Goal: Task Accomplishment & Management: Complete application form

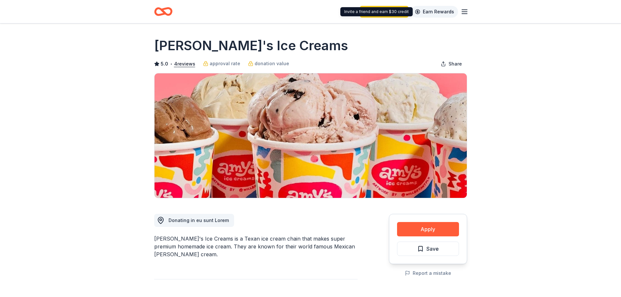
click at [431, 9] on link "Earn Rewards" at bounding box center [434, 12] width 47 height 12
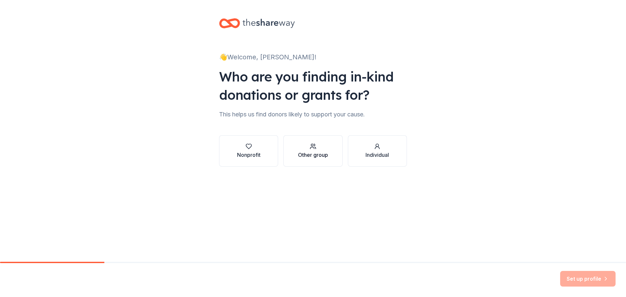
click at [287, 149] on button "Other group" at bounding box center [312, 150] width 59 height 31
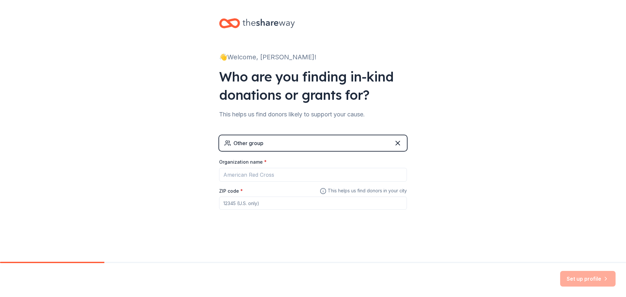
click at [287, 146] on div "Other group" at bounding box center [313, 143] width 188 height 16
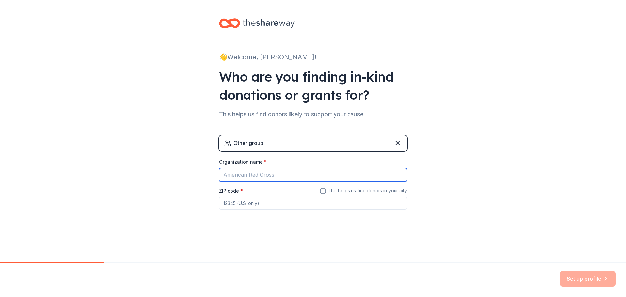
click at [275, 175] on input "Organization name *" at bounding box center [313, 175] width 188 height 14
click at [276, 172] on input "Organization name *" at bounding box center [313, 175] width 188 height 14
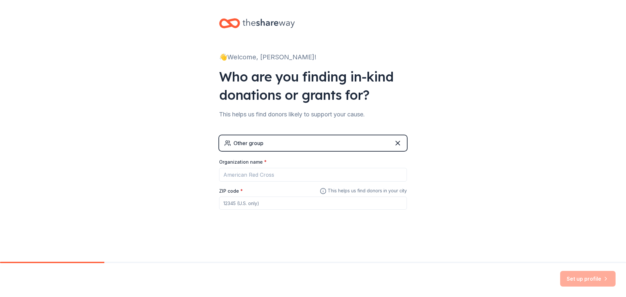
click at [249, 144] on div "Other group" at bounding box center [249, 143] width 30 height 8
click at [397, 142] on icon at bounding box center [398, 143] width 4 height 4
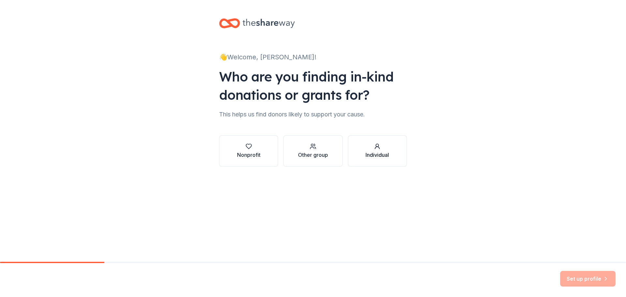
click at [384, 156] on div "Individual" at bounding box center [377, 155] width 23 height 8
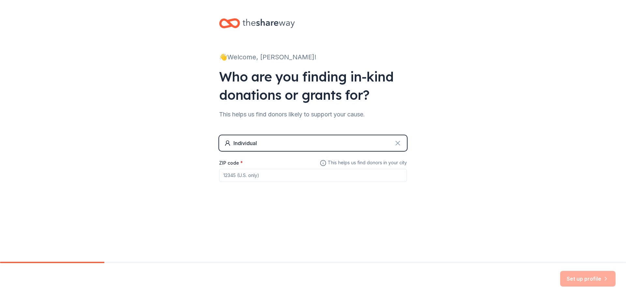
click at [400, 144] on icon at bounding box center [398, 143] width 8 height 8
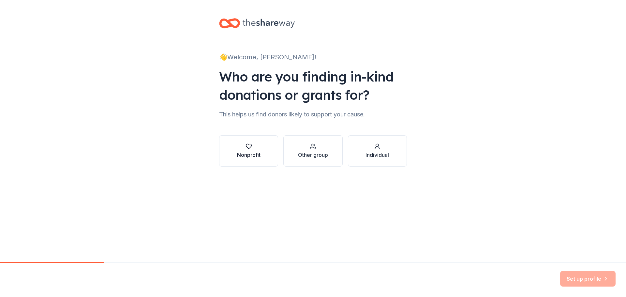
click at [274, 141] on button "Nonprofit" at bounding box center [248, 150] width 59 height 31
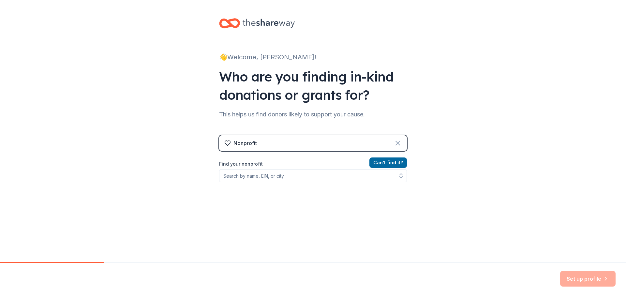
click at [398, 143] on icon at bounding box center [398, 143] width 8 height 8
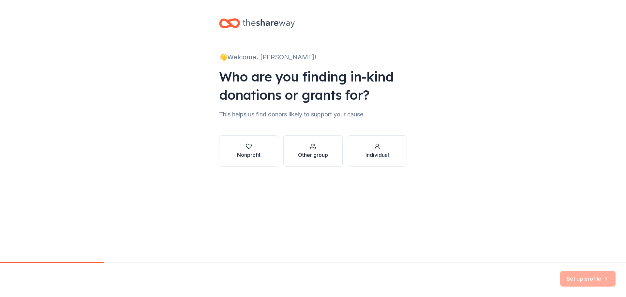
click at [334, 152] on button "Other group" at bounding box center [312, 150] width 59 height 31
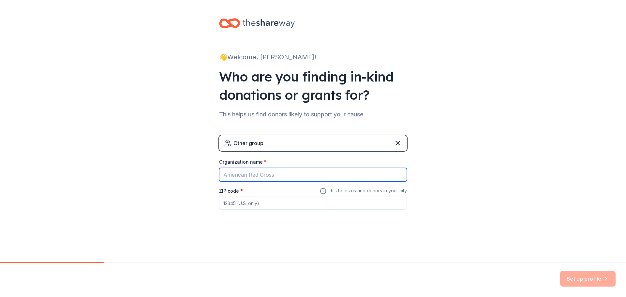
click at [271, 172] on input "Organization name *" at bounding box center [313, 175] width 188 height 14
click at [289, 176] on input "Organization name *" at bounding box center [313, 175] width 188 height 14
type input "[GEOGRAPHIC_DATA]"
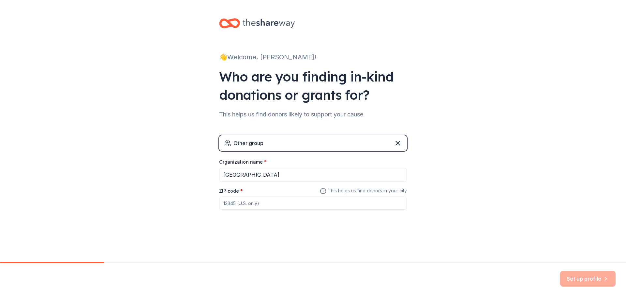
click at [243, 203] on input "ZIP code *" at bounding box center [313, 203] width 188 height 13
type input "78664"
click at [578, 275] on button "Set up profile" at bounding box center [587, 279] width 55 height 16
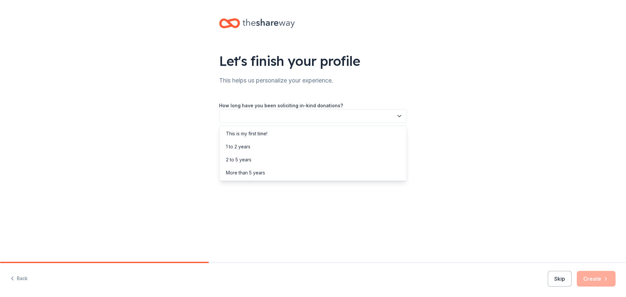
click at [283, 114] on button "button" at bounding box center [313, 116] width 188 height 14
click at [283, 133] on div "This is my first time!" at bounding box center [313, 133] width 185 height 13
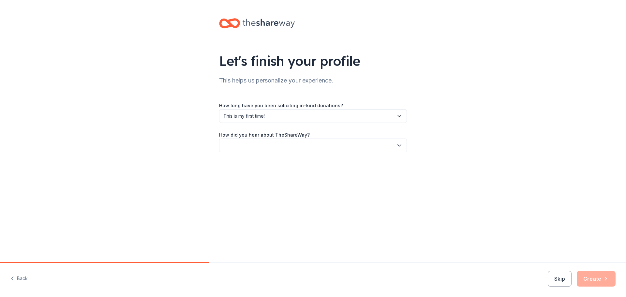
click at [286, 144] on button "button" at bounding box center [313, 146] width 188 height 14
click at [271, 173] on div "Online search" at bounding box center [313, 176] width 185 height 13
click at [605, 282] on icon "button" at bounding box center [606, 279] width 7 height 7
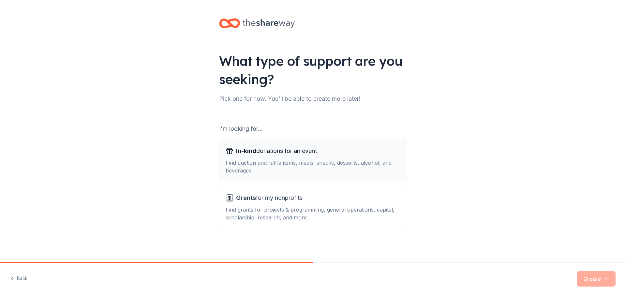
click at [335, 167] on div "Find auction and raffle items, meals, snacks, desserts, alcohol, and beverages." at bounding box center [313, 167] width 175 height 16
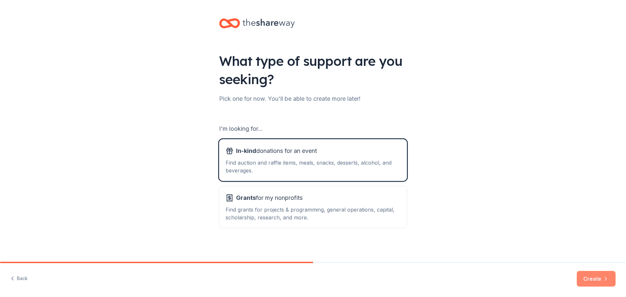
click at [607, 278] on icon "button" at bounding box center [606, 279] width 7 height 7
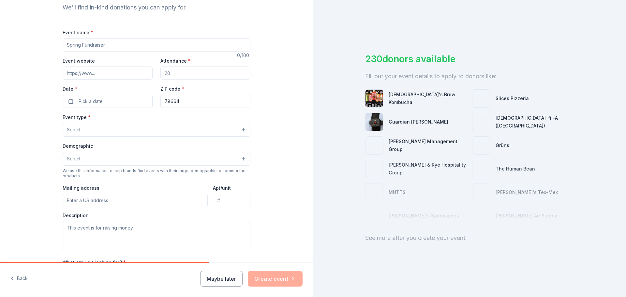
scroll to position [42, 0]
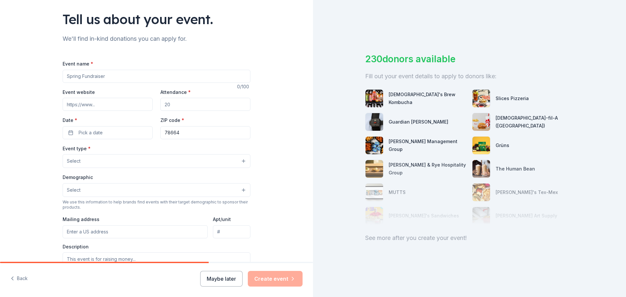
click at [125, 80] on input "Event name *" at bounding box center [157, 76] width 188 height 13
type input "Panther Paws Rewards 2025-26"
click at [207, 100] on input "Attendance *" at bounding box center [205, 104] width 90 height 13
type input "1200"
click at [114, 129] on button "Pick a date" at bounding box center [108, 132] width 90 height 13
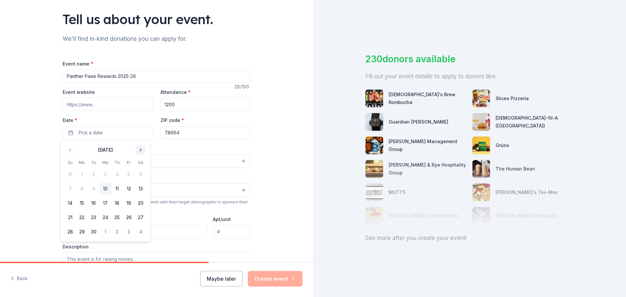
click at [140, 150] on button "Go to next month" at bounding box center [140, 149] width 9 height 9
click at [140, 151] on button "Go to next month" at bounding box center [140, 149] width 9 height 9
click at [68, 149] on button "Go to previous month" at bounding box center [70, 149] width 9 height 9
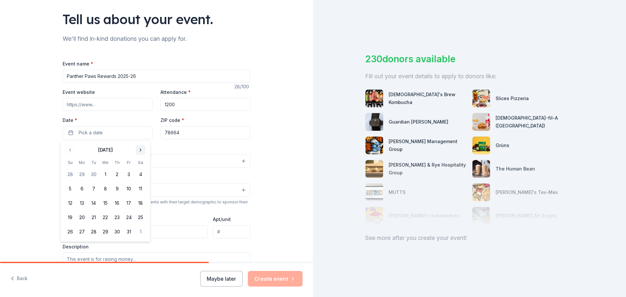
click at [140, 148] on button "Go to next month" at bounding box center [140, 149] width 9 height 9
click at [115, 205] on button "18" at bounding box center [117, 203] width 12 height 12
click at [147, 73] on input "Panther Paws Rewards 2025-26" at bounding box center [157, 76] width 188 height 13
type input "Panther Paws Rewards 2025"
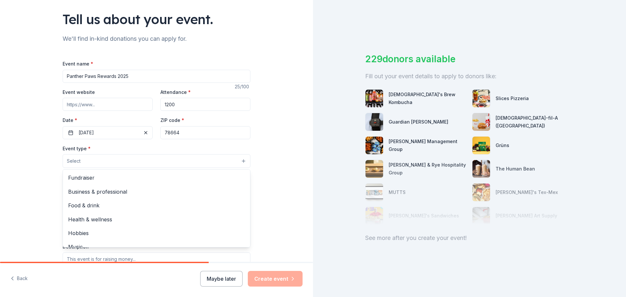
click at [81, 161] on button "Select" at bounding box center [157, 161] width 188 height 14
click at [120, 190] on span "Business & professional" at bounding box center [156, 192] width 177 height 8
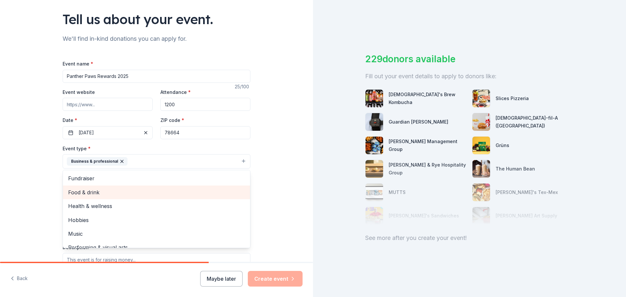
click at [110, 190] on span "Food & drink" at bounding box center [156, 192] width 177 height 8
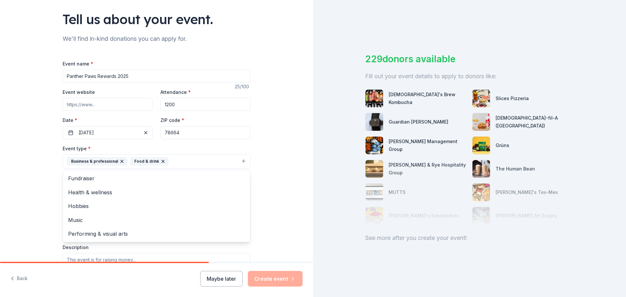
click at [121, 160] on icon "button" at bounding box center [122, 161] width 3 height 3
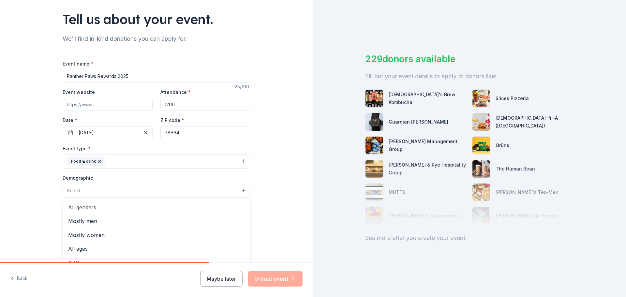
click at [90, 190] on button "Select" at bounding box center [157, 191] width 188 height 14
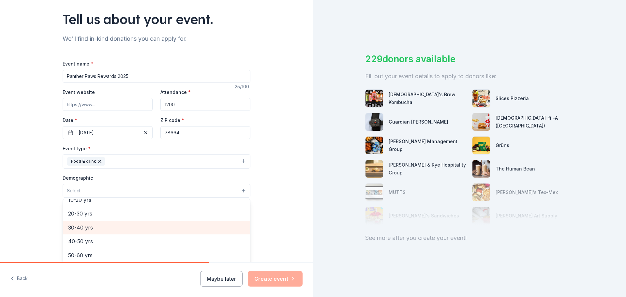
scroll to position [65, 0]
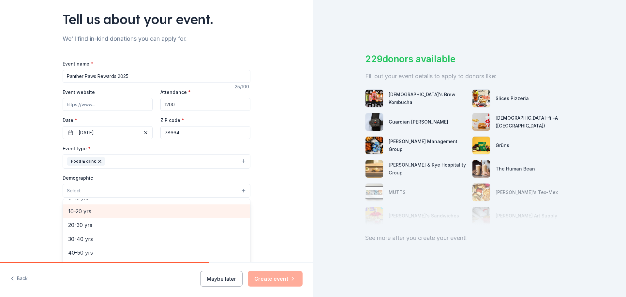
click at [101, 212] on span "10-20 yrs" at bounding box center [156, 211] width 177 height 8
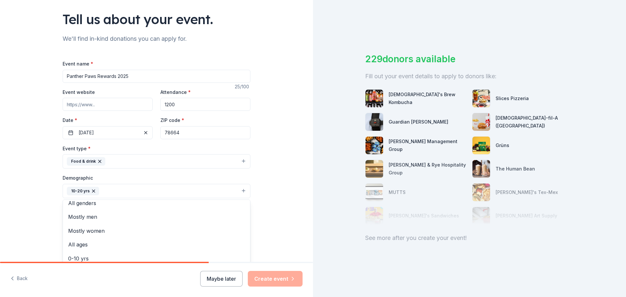
scroll to position [0, 0]
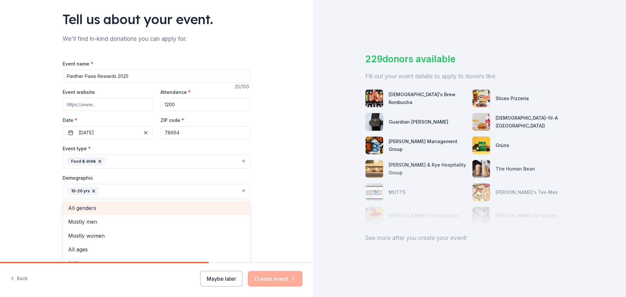
click at [104, 208] on span "All genders" at bounding box center [156, 208] width 177 height 8
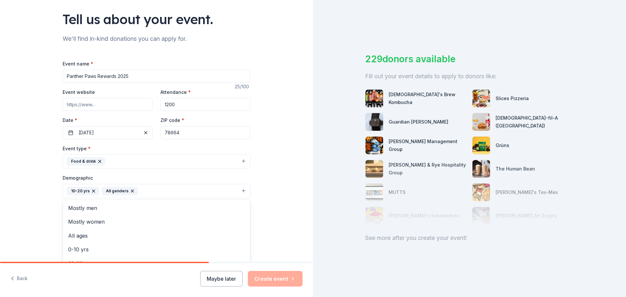
click at [22, 194] on div "Tell us about your event. We'll find in-kind donations you can apply for. Event…" at bounding box center [156, 175] width 313 height 435
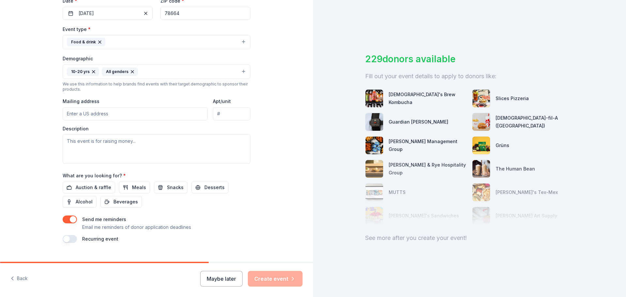
scroll to position [172, 0]
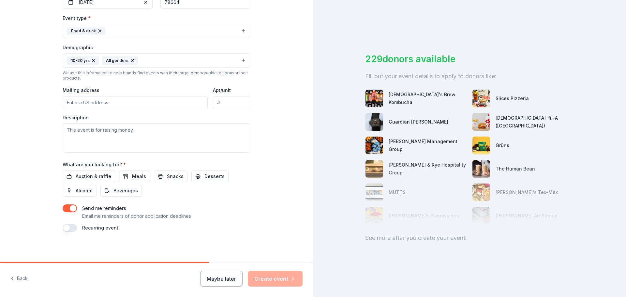
click at [94, 101] on input "Mailing address" at bounding box center [135, 102] width 145 height 13
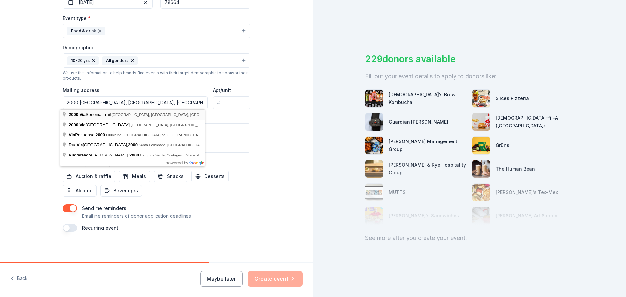
type input "2000 Via Sonoma Trail, Round Rock, TX, 78665"
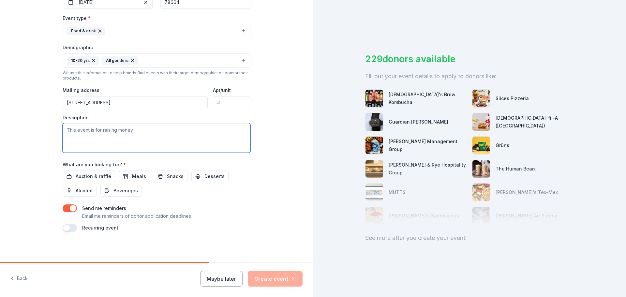
click at [142, 135] on textarea at bounding box center [157, 137] width 188 height 29
type textarea "Incentives for students at RMS for completing interventions"
click at [122, 177] on button "Meals" at bounding box center [134, 177] width 31 height 12
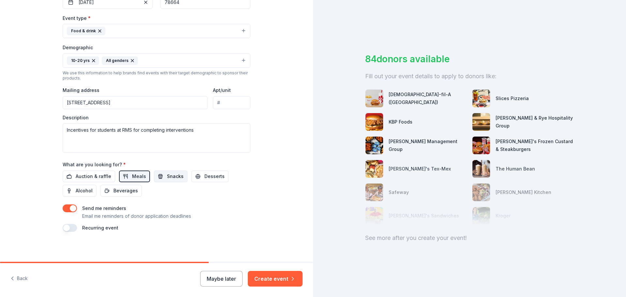
click at [157, 178] on button "Snacks" at bounding box center [171, 177] width 34 height 12
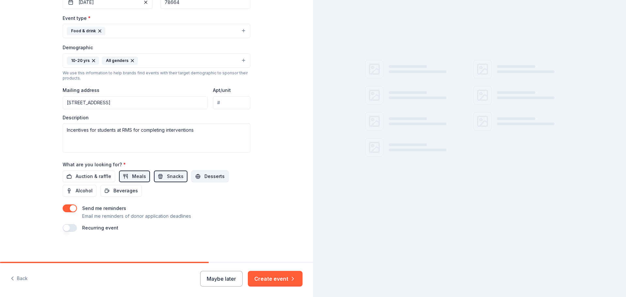
click at [194, 179] on button "Desserts" at bounding box center [209, 177] width 37 height 12
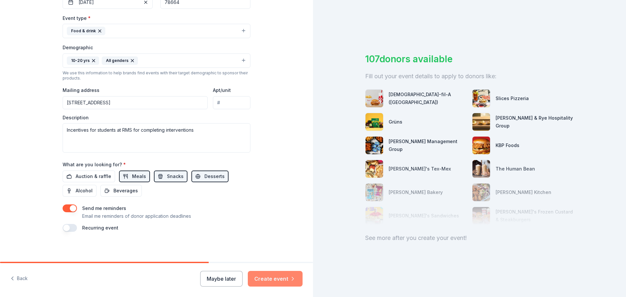
click at [256, 281] on button "Create event" at bounding box center [275, 279] width 55 height 16
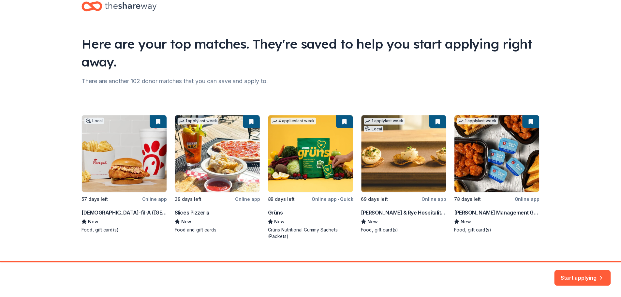
scroll to position [28, 0]
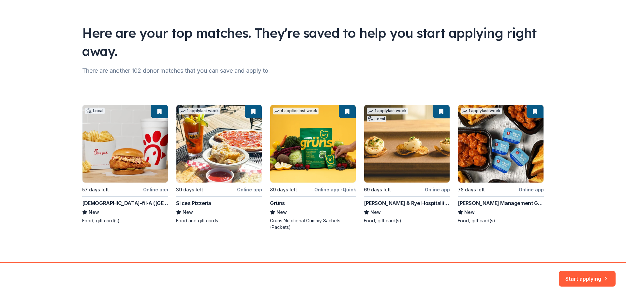
click at [127, 151] on div "Local 57 days left Online app Chick-fil-A (Austin) New Food, gift card(s) 1 app…" at bounding box center [313, 168] width 462 height 126
click at [595, 271] on button "Start applying" at bounding box center [587, 275] width 57 height 16
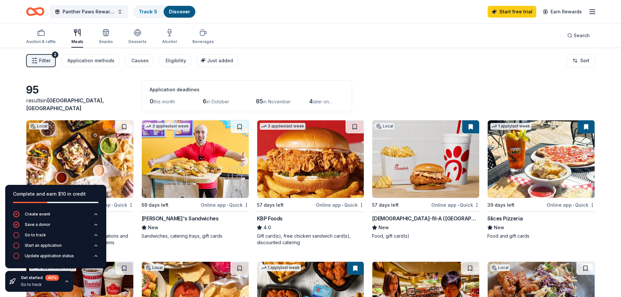
click at [113, 97] on div "95" at bounding box center [80, 90] width 108 height 13
click at [414, 167] on img at bounding box center [425, 159] width 107 height 78
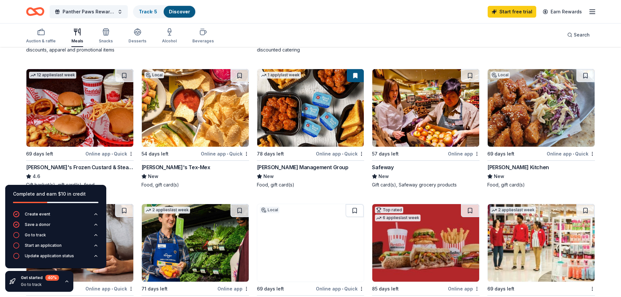
scroll to position [196, 0]
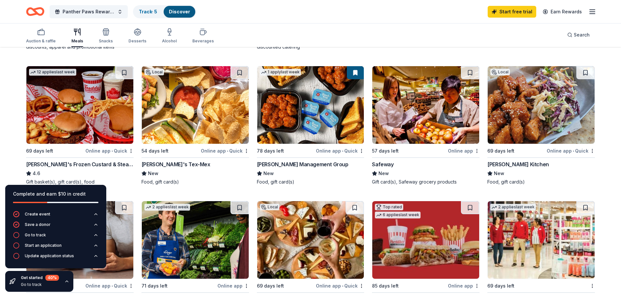
click at [108, 126] on img at bounding box center [79, 105] width 107 height 78
click at [509, 123] on img at bounding box center [541, 105] width 107 height 78
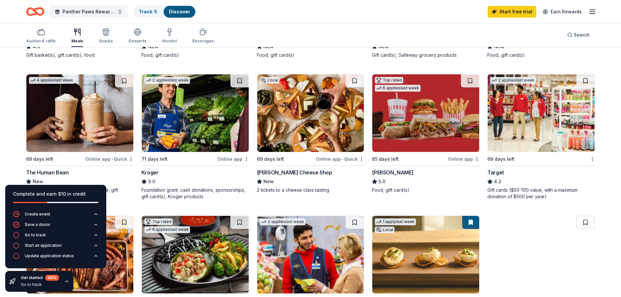
scroll to position [326, 0]
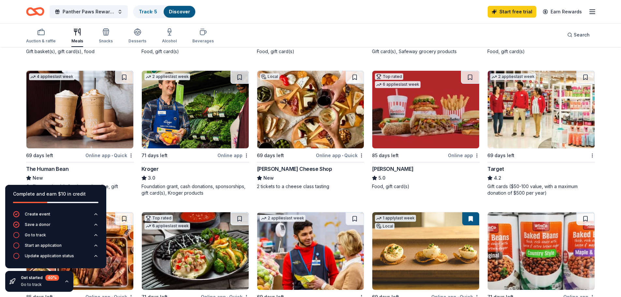
click at [521, 134] on img at bounding box center [541, 110] width 107 height 78
click at [159, 121] on img at bounding box center [195, 110] width 107 height 78
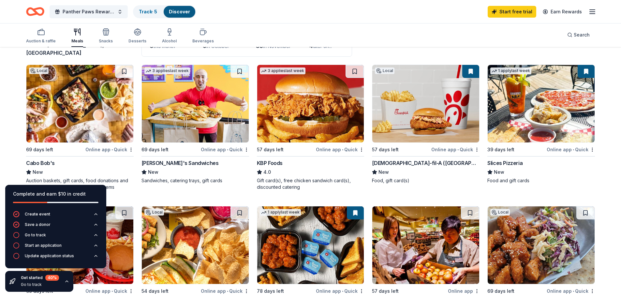
scroll to position [65, 0]
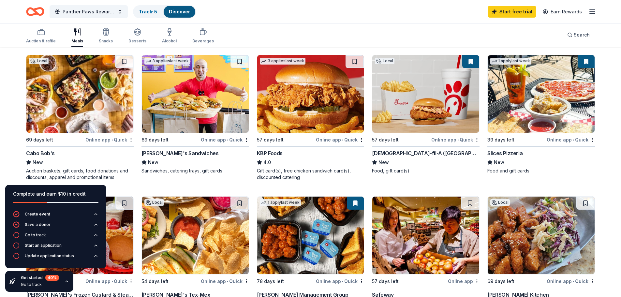
click at [101, 114] on img at bounding box center [79, 94] width 107 height 78
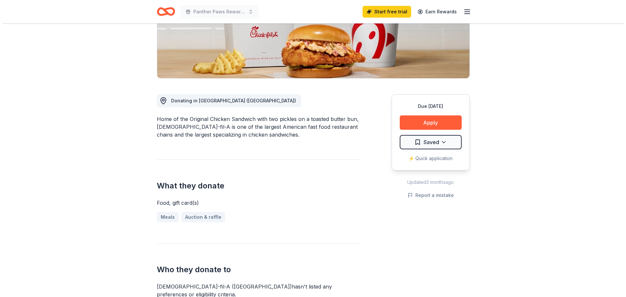
scroll to position [130, 0]
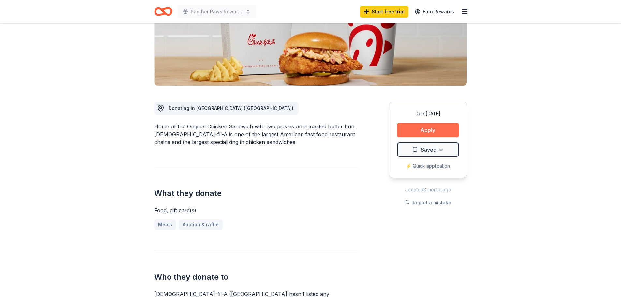
click at [434, 123] on button "Apply" at bounding box center [428, 130] width 62 height 14
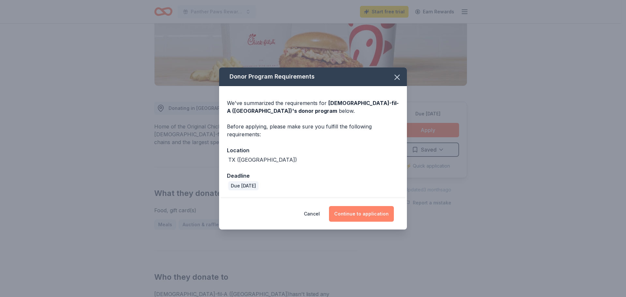
click at [367, 212] on button "Continue to application" at bounding box center [361, 214] width 65 height 16
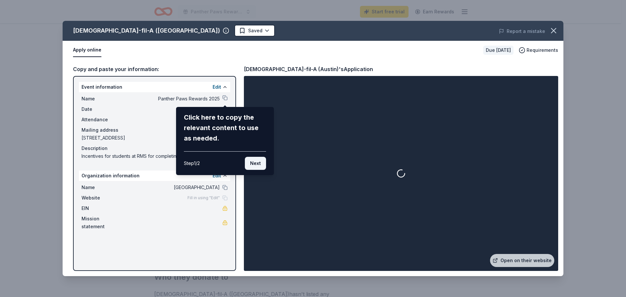
click at [258, 164] on button "Next" at bounding box center [255, 163] width 21 height 13
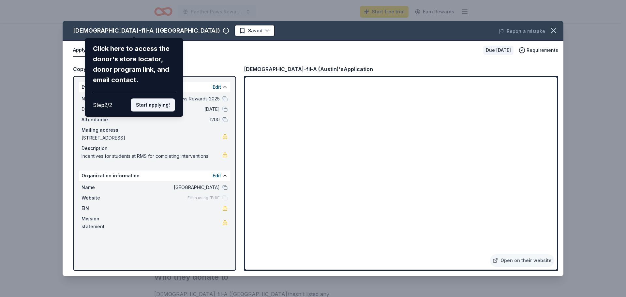
click at [163, 102] on button "Start applying!" at bounding box center [153, 105] width 44 height 13
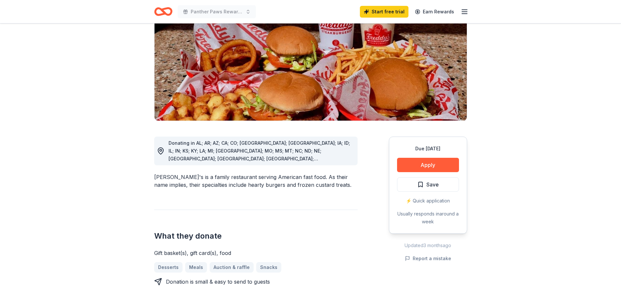
scroll to position [98, 0]
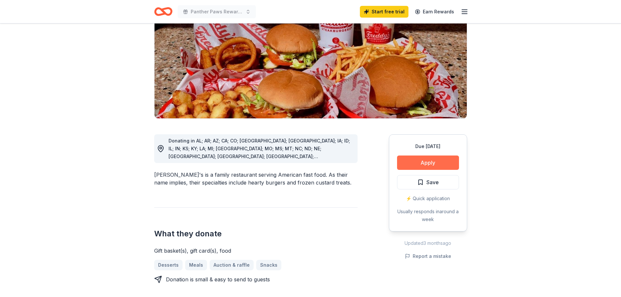
click at [403, 156] on button "Apply" at bounding box center [428, 163] width 62 height 14
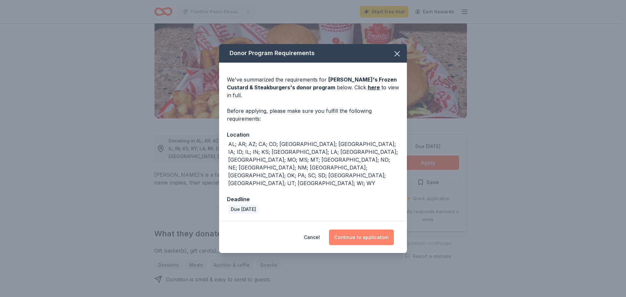
click at [380, 230] on button "Continue to application" at bounding box center [361, 238] width 65 height 16
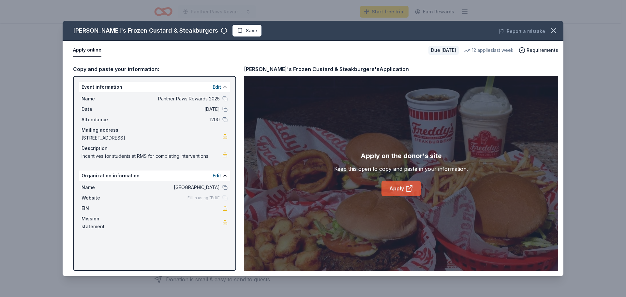
click at [400, 189] on link "Apply" at bounding box center [401, 189] width 39 height 16
click at [557, 32] on icon "button" at bounding box center [553, 30] width 9 height 9
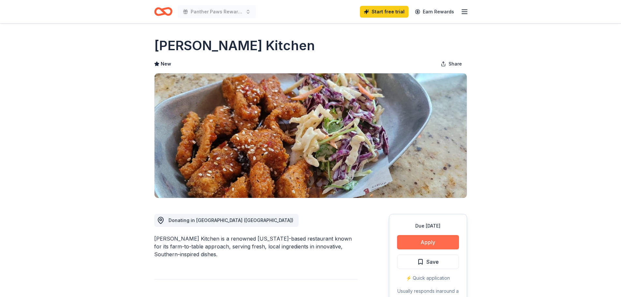
click at [420, 246] on button "Apply" at bounding box center [428, 242] width 62 height 14
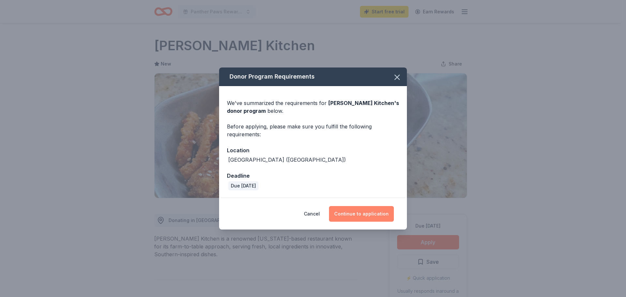
click at [359, 214] on button "Continue to application" at bounding box center [361, 214] width 65 height 16
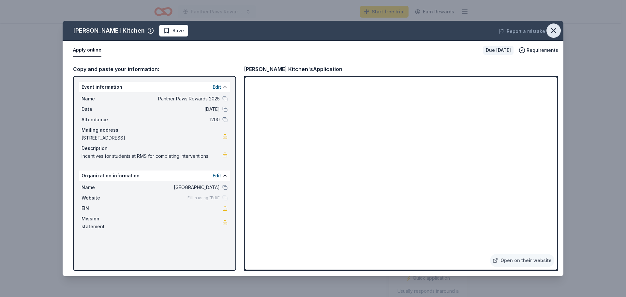
click at [550, 33] on icon "button" at bounding box center [553, 30] width 9 height 9
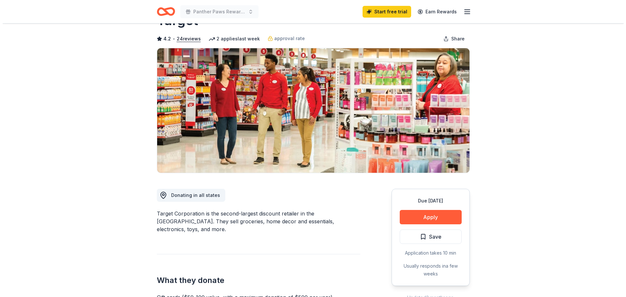
scroll to position [33, 0]
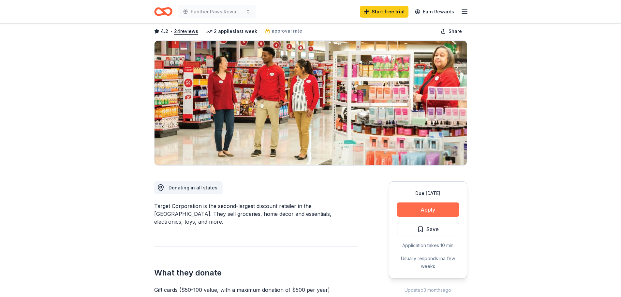
click at [402, 207] on button "Apply" at bounding box center [428, 210] width 62 height 14
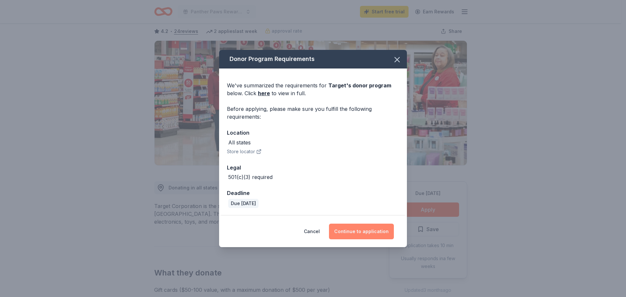
click at [358, 235] on button "Continue to application" at bounding box center [361, 232] width 65 height 16
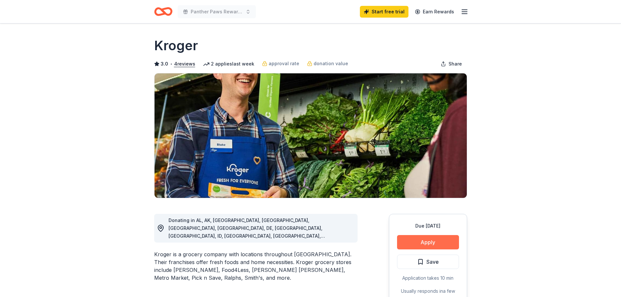
click at [415, 237] on button "Apply" at bounding box center [428, 242] width 62 height 14
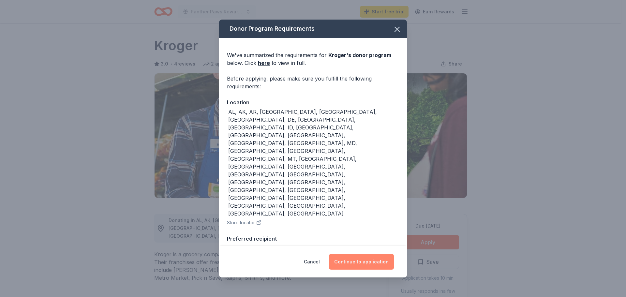
click at [366, 254] on button "Continue to application" at bounding box center [361, 262] width 65 height 16
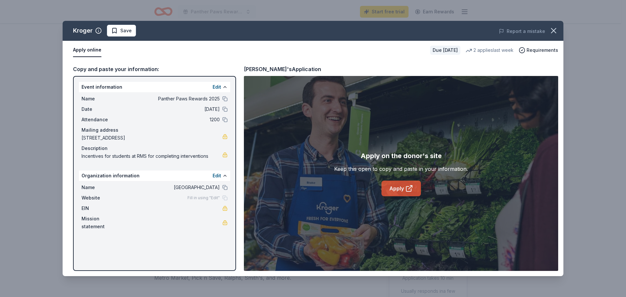
click at [392, 191] on link "Apply" at bounding box center [401, 189] width 39 height 16
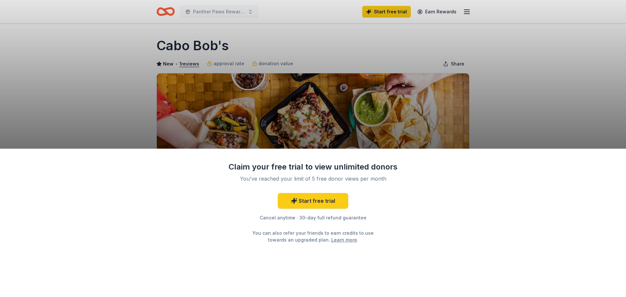
click at [432, 237] on div "Claim your free trial to view unlimited donors You've reached your limit of 5 f…" at bounding box center [313, 223] width 626 height 149
click at [329, 199] on link "Start free trial" at bounding box center [313, 201] width 70 height 16
click at [509, 99] on div "Claim your free trial to view unlimited donors You've reached your limit of 5 f…" at bounding box center [313, 148] width 626 height 297
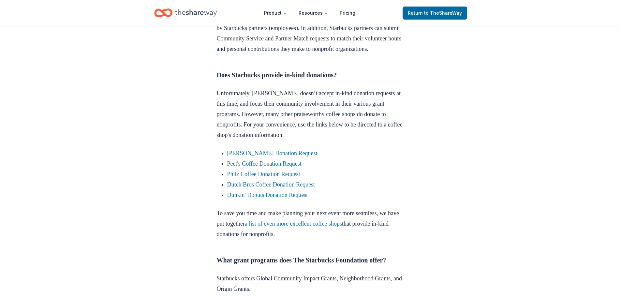
scroll to position [326, 0]
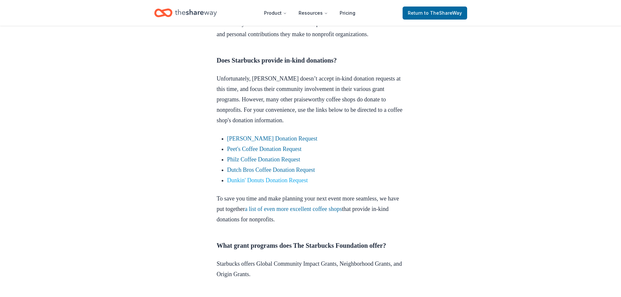
click at [235, 184] on link "Dunkin' Donuts Donation Request" at bounding box center [267, 180] width 81 height 7
click at [252, 184] on link "Dunkin' Donuts Donation Request" at bounding box center [267, 180] width 81 height 7
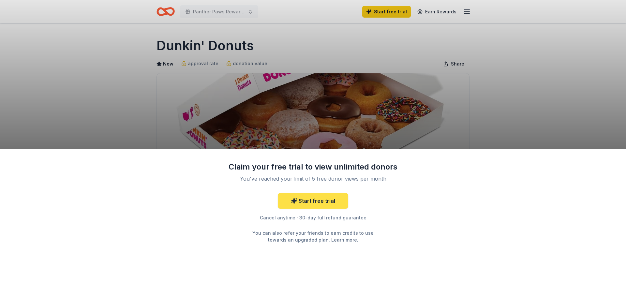
click at [322, 200] on link "Start free trial" at bounding box center [313, 201] width 70 height 16
